Goal: Information Seeking & Learning: Learn about a topic

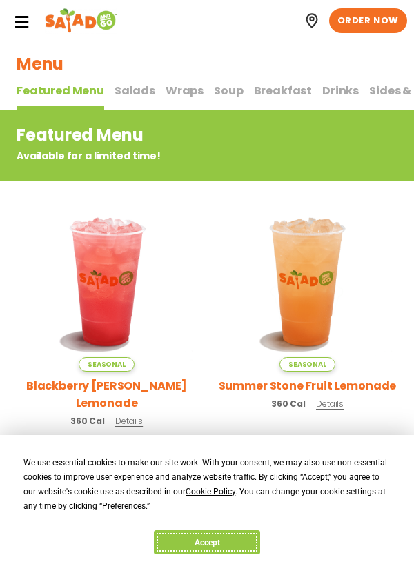
click at [244, 532] on button "Accept" at bounding box center [207, 542] width 106 height 24
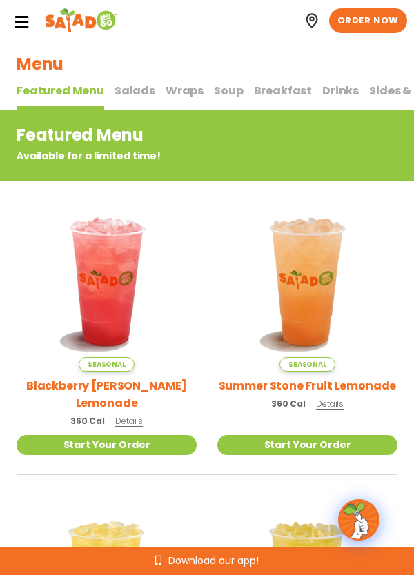
click at [243, 99] on span "Soup" at bounding box center [228, 91] width 29 height 16
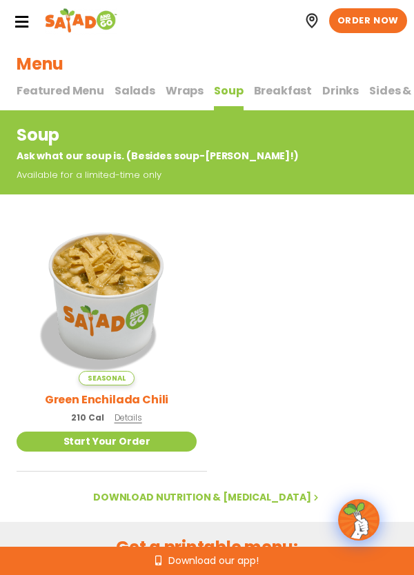
click at [168, 407] on h2 "Green Enchilada Chili" at bounding box center [107, 399] width 124 height 17
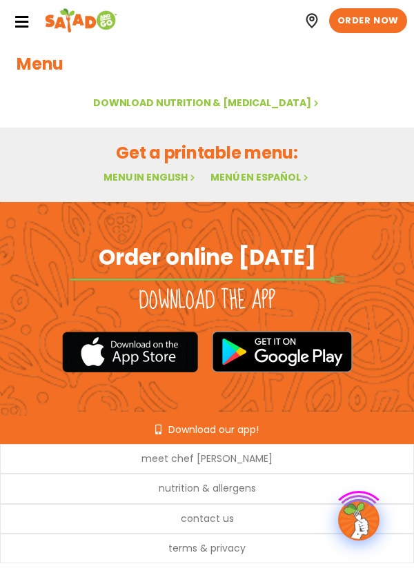
click at [37, 72] on h1 "Menu" at bounding box center [207, 64] width 381 height 24
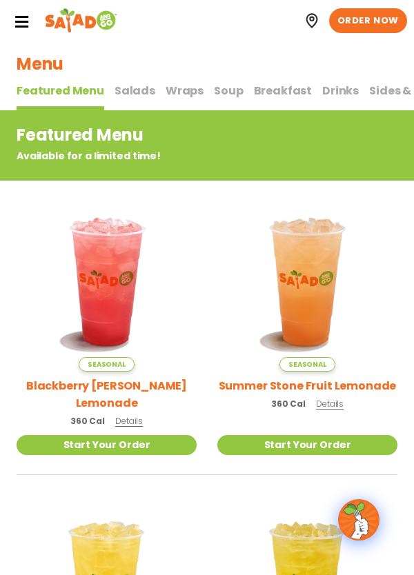
click at [243, 99] on span "Soup" at bounding box center [228, 91] width 29 height 16
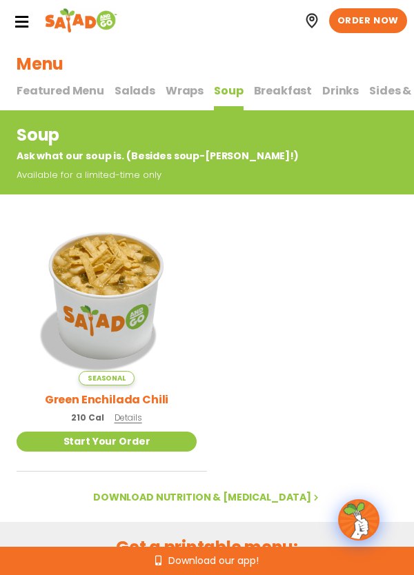
click at [358, 99] on span "Drinks" at bounding box center [340, 91] width 37 height 16
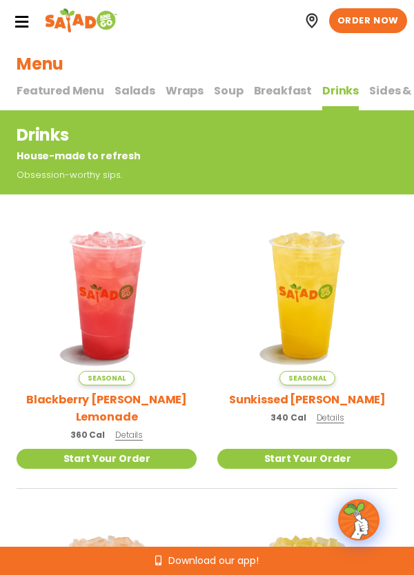
click at [96, 99] on span "Featured Menu" at bounding box center [61, 91] width 88 height 16
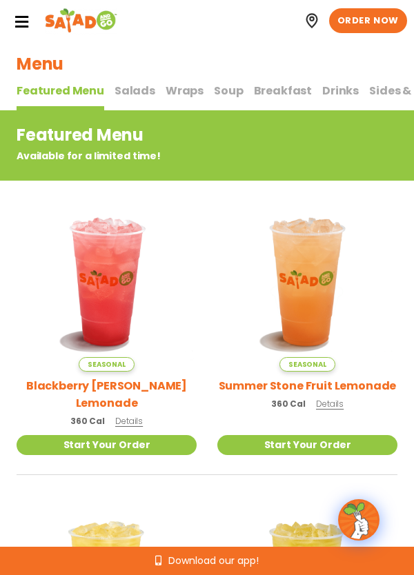
click at [144, 99] on span "Salads" at bounding box center [134, 91] width 41 height 16
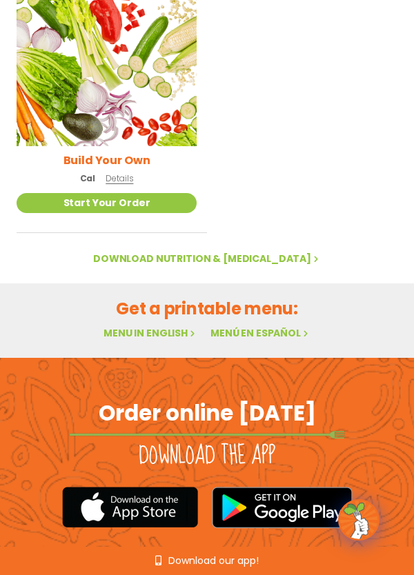
scroll to position [1705, 0]
